Goal: Find specific page/section: Find specific page/section

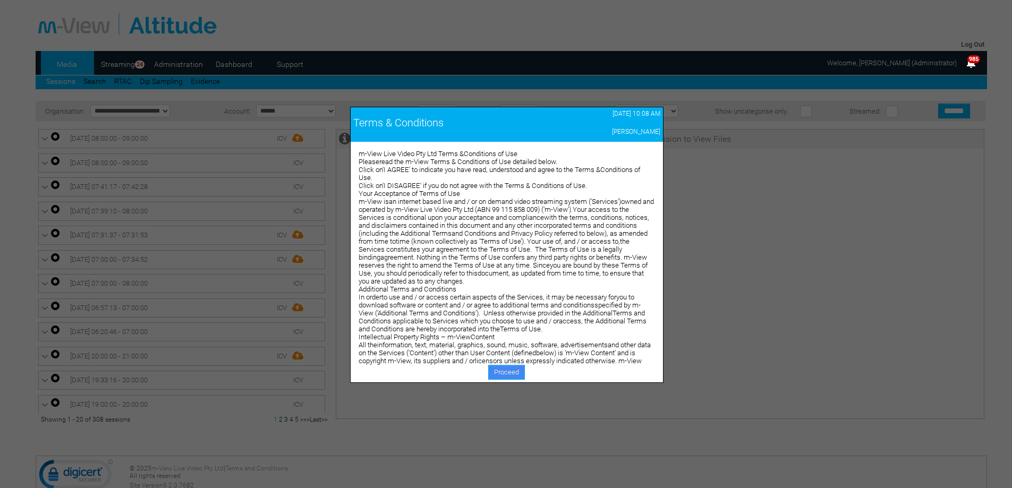
click at [497, 374] on link "Proceed" at bounding box center [506, 372] width 37 height 15
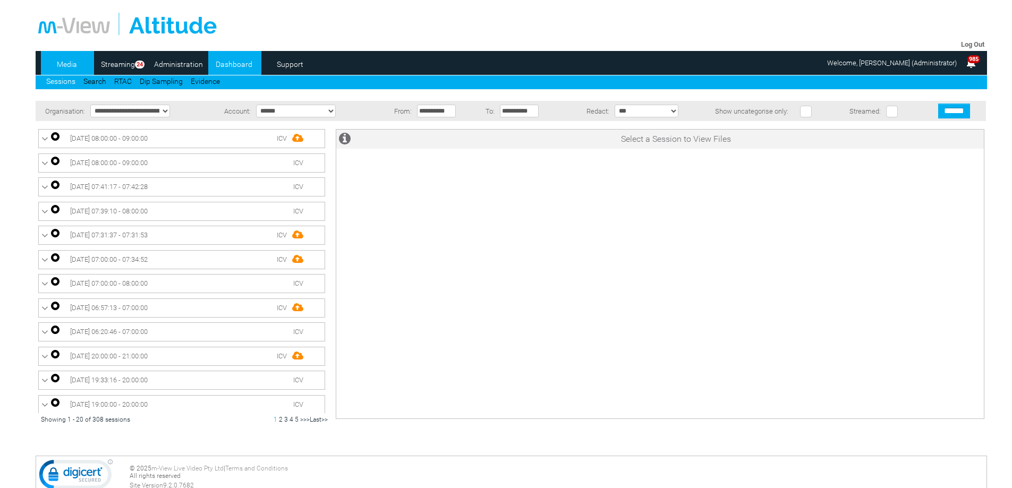
click at [235, 70] on link "Dashboard" at bounding box center [234, 64] width 52 height 16
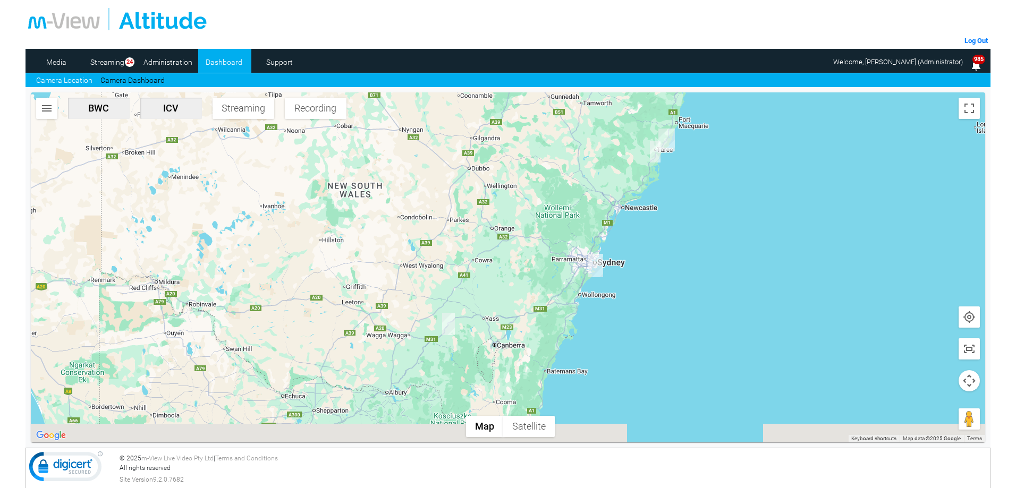
click at [470, 343] on div at bounding box center [508, 267] width 954 height 350
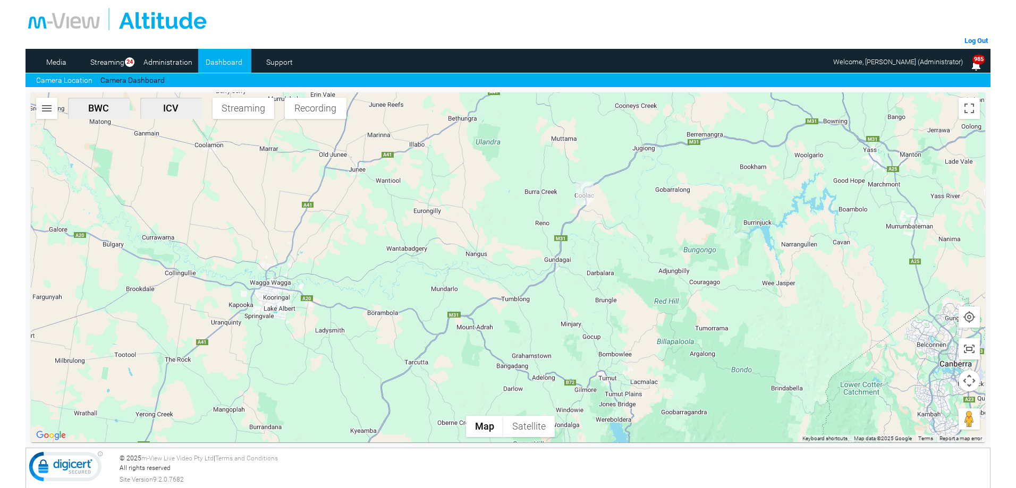
drag, startPoint x: 404, startPoint y: 365, endPoint x: 584, endPoint y: 273, distance: 201.8
click at [584, 273] on div at bounding box center [508, 267] width 954 height 350
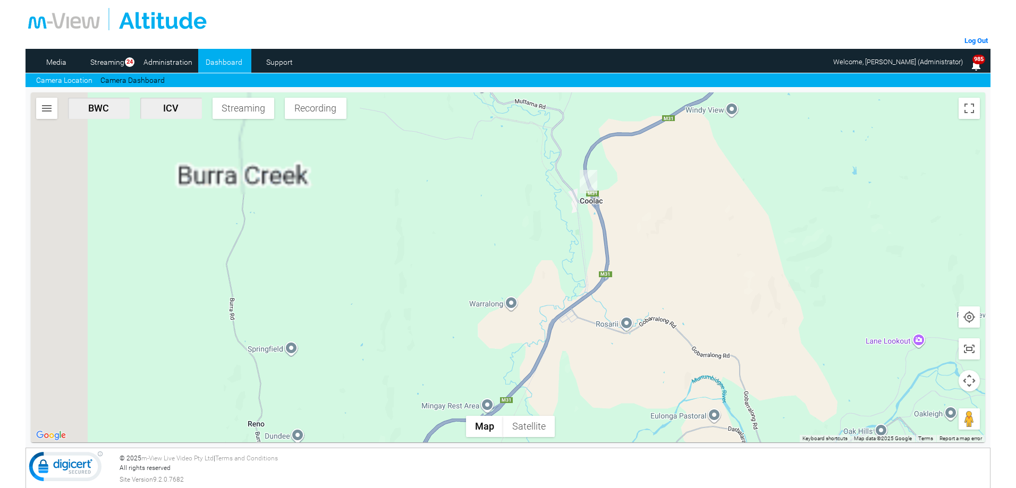
drag, startPoint x: 612, startPoint y: 235, endPoint x: 661, endPoint y: 273, distance: 62.1
click at [661, 273] on div at bounding box center [508, 267] width 954 height 350
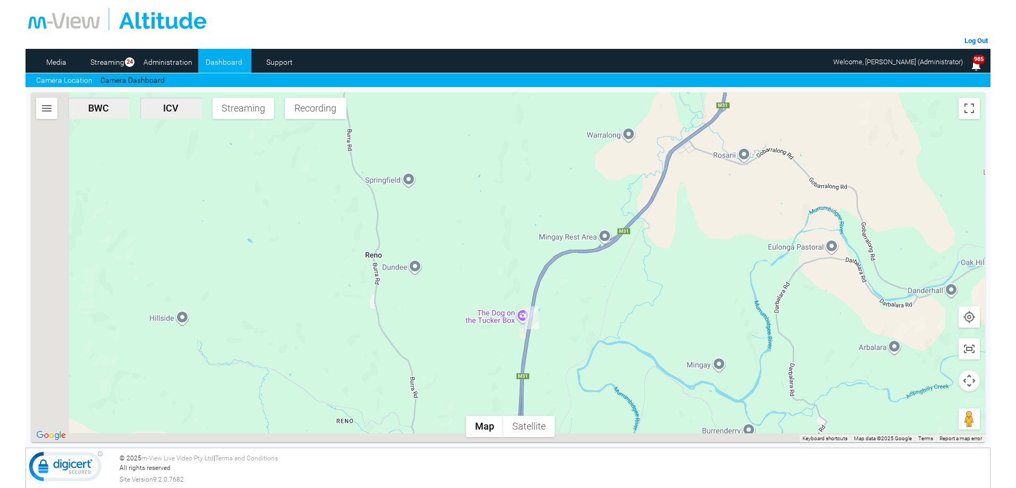
drag, startPoint x: 528, startPoint y: 145, endPoint x: 573, endPoint y: 69, distance: 88.7
click at [573, 69] on div "Log Out Media Streaming 24 Administration Dashboard Support Camera Location Cam…" at bounding box center [508, 180] width 965 height 361
